Goal: Task Accomplishment & Management: Manage account settings

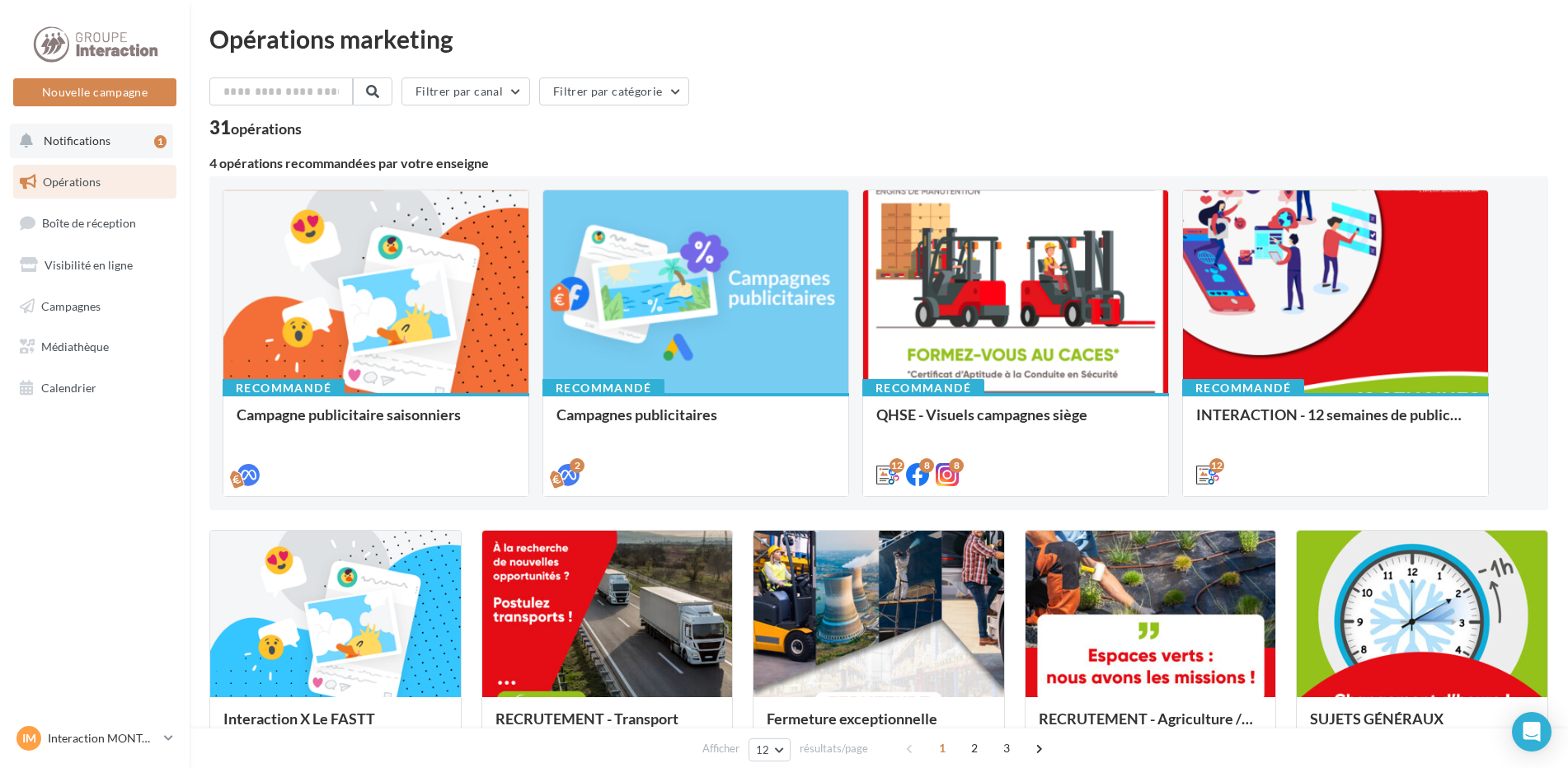
click at [97, 137] on span "Notifications" at bounding box center [77, 140] width 67 height 14
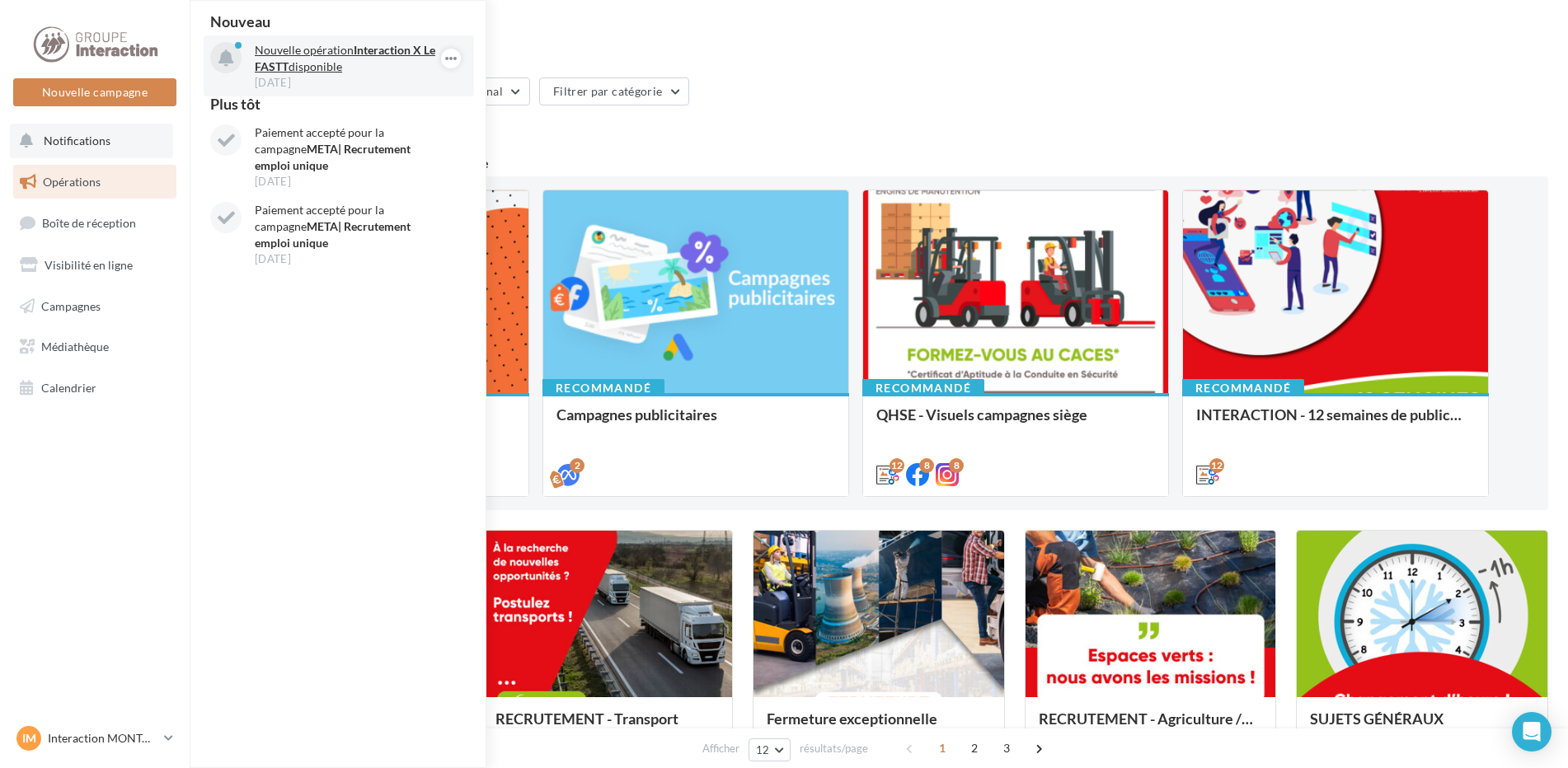
click at [336, 54] on p "Nouvelle opération Interaction X Le FASTT disponible" at bounding box center [350, 59] width 191 height 33
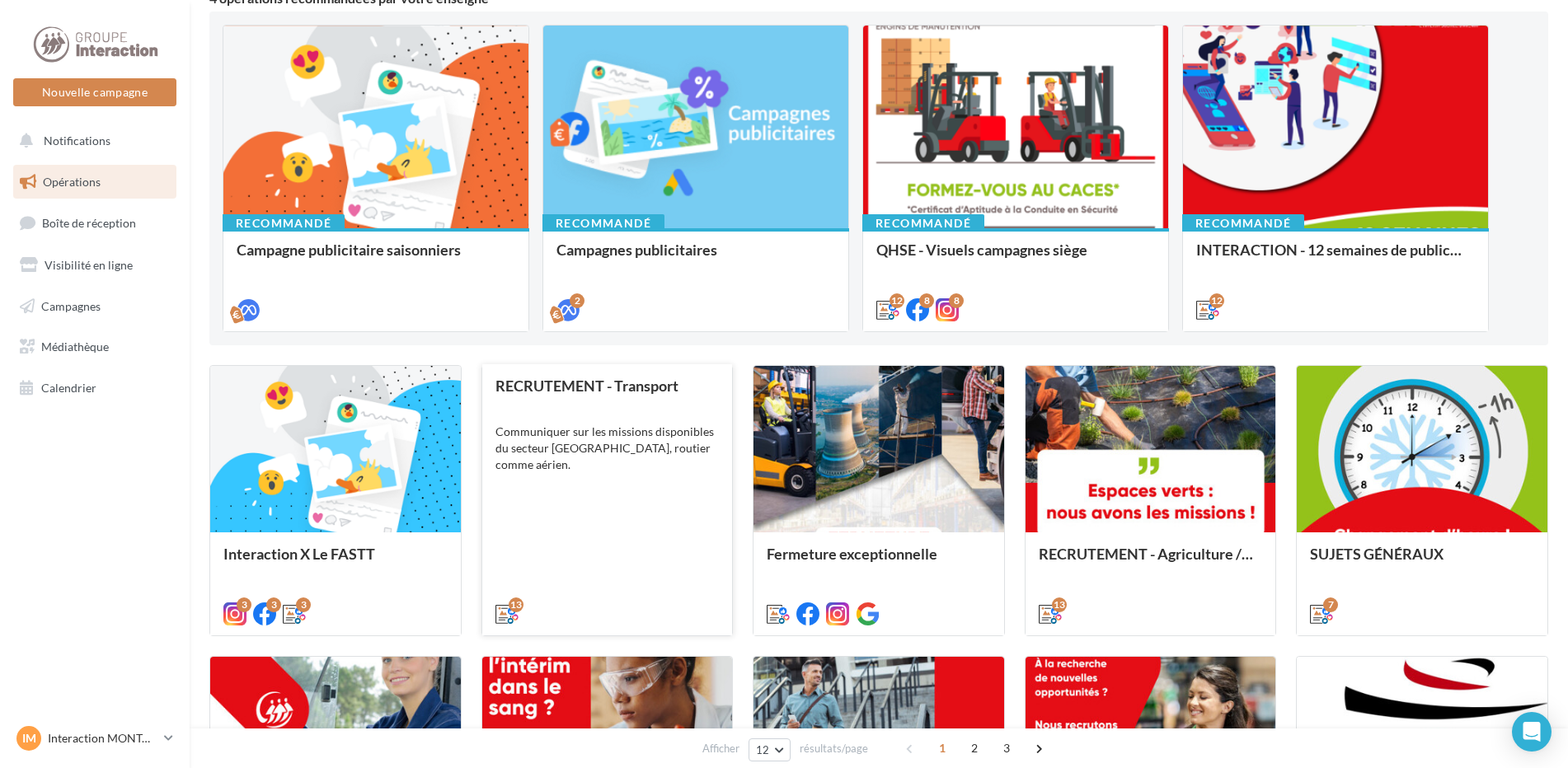
scroll to position [330, 0]
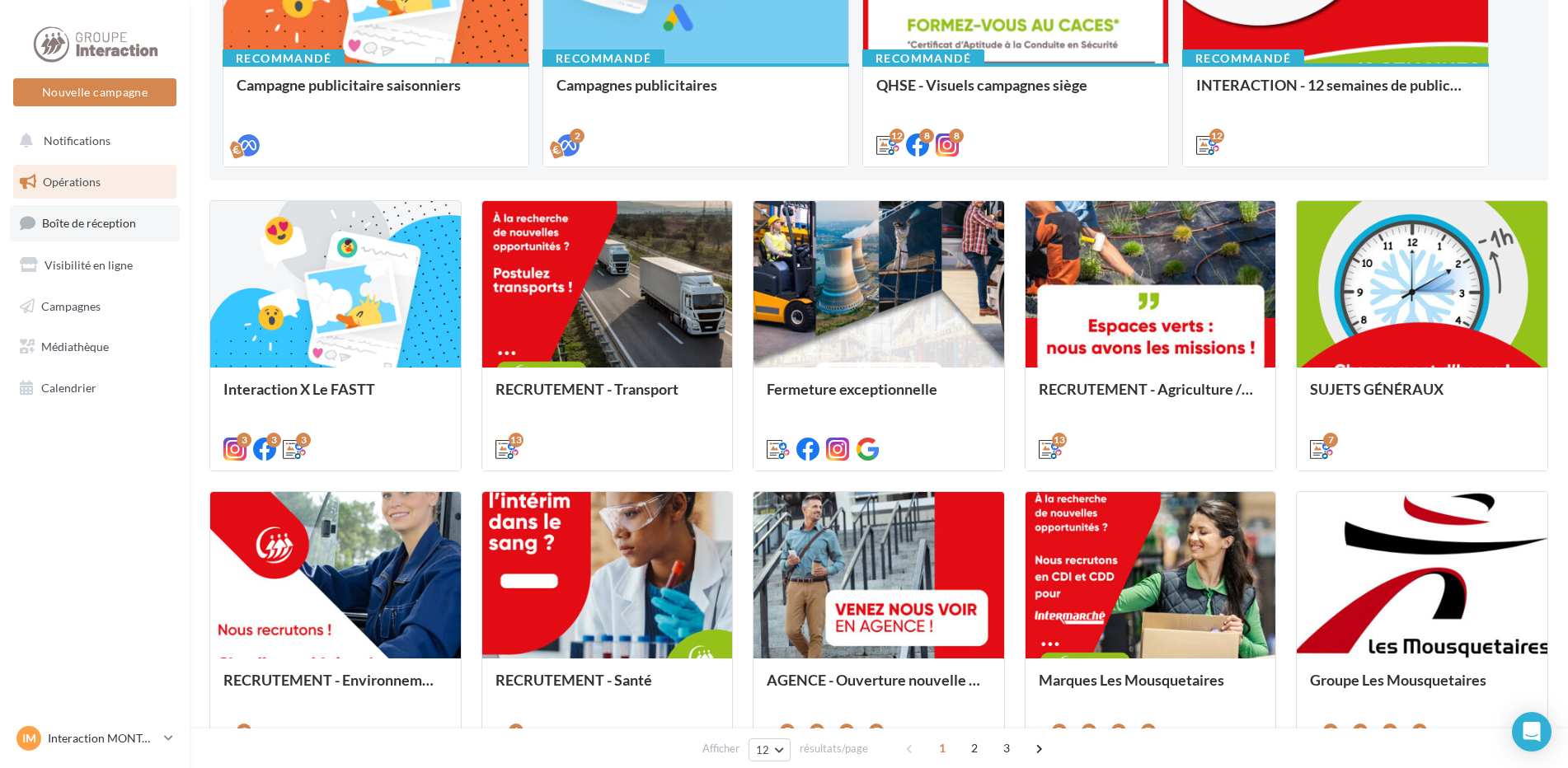
click at [104, 226] on span "Boîte de réception" at bounding box center [89, 223] width 94 height 14
